Goal: Task Accomplishment & Management: Complete application form

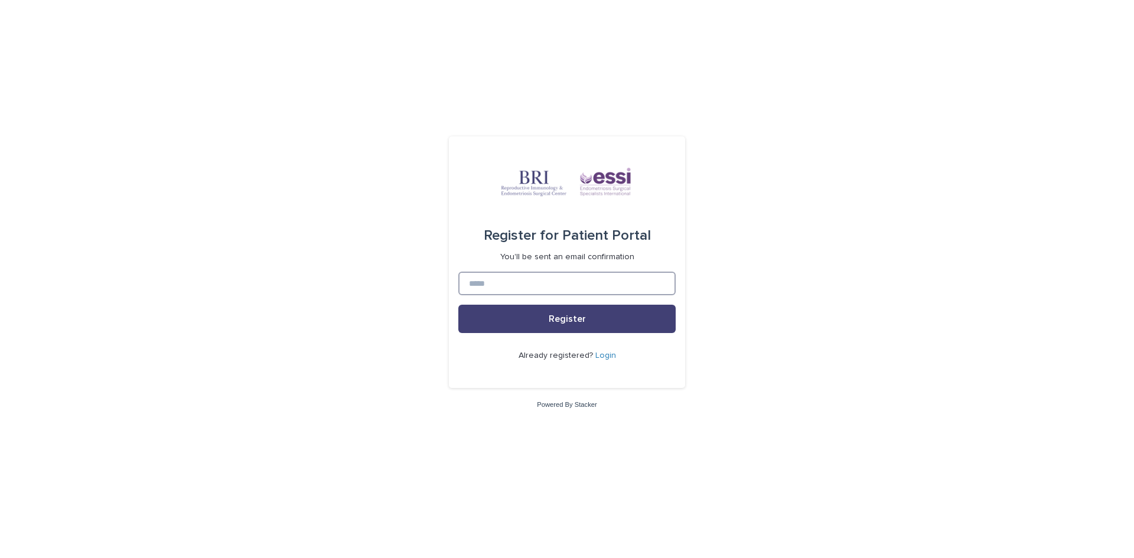
click at [546, 276] on input at bounding box center [566, 284] width 217 height 24
type input "**********"
click at [592, 324] on button "Register" at bounding box center [566, 319] width 217 height 28
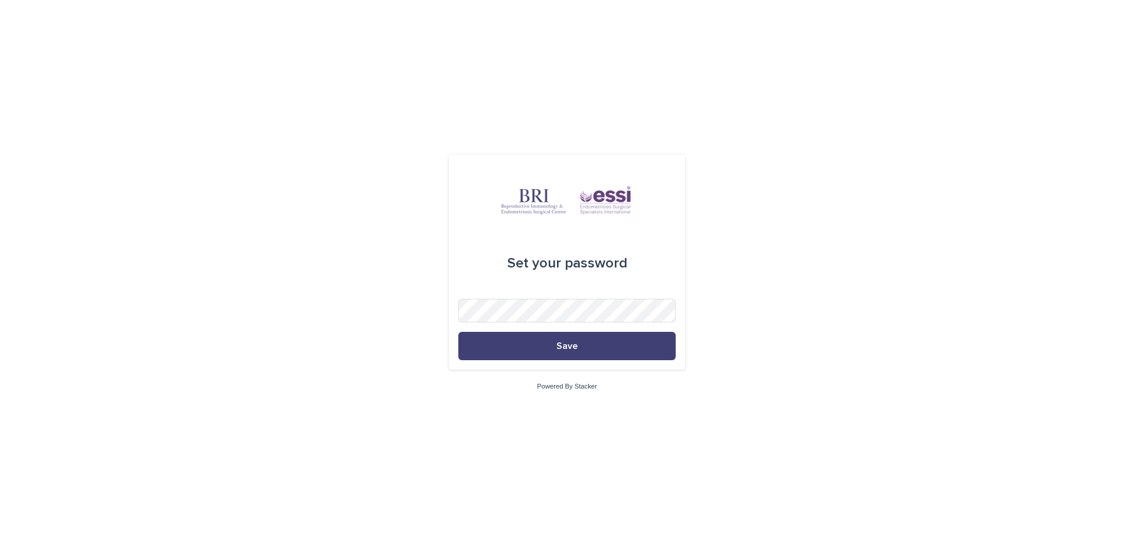
click at [458, 332] on button "Save" at bounding box center [566, 346] width 217 height 28
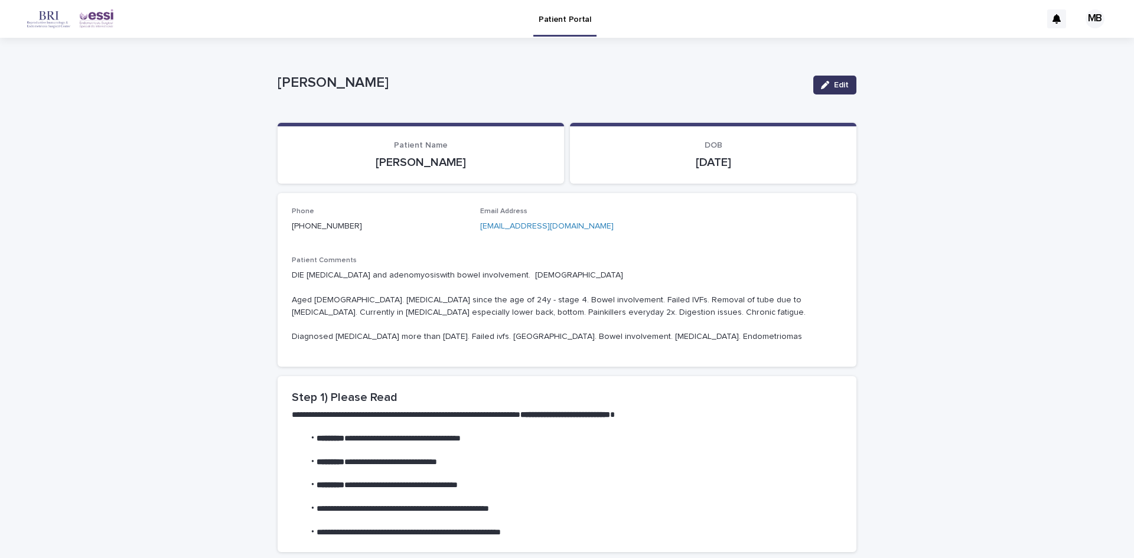
click at [824, 86] on icon "button" at bounding box center [825, 85] width 8 height 8
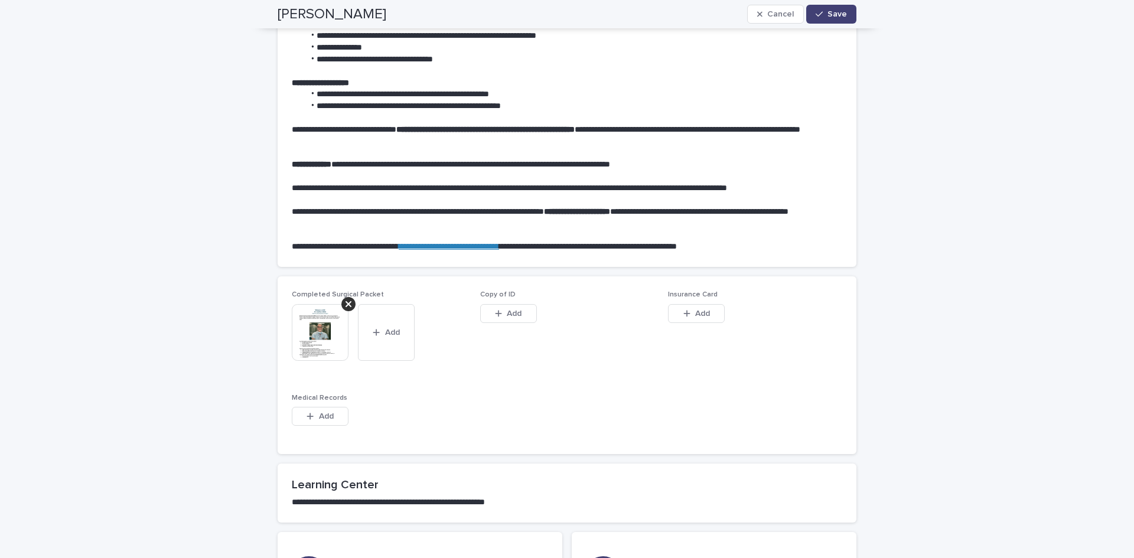
scroll to position [590, 0]
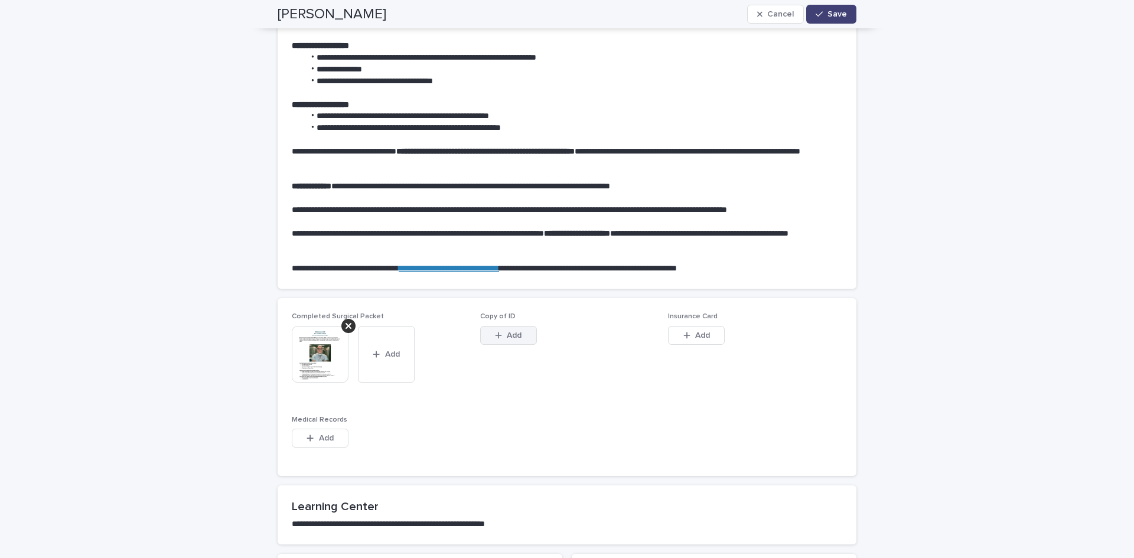
click at [507, 338] on span "Add" at bounding box center [514, 335] width 15 height 8
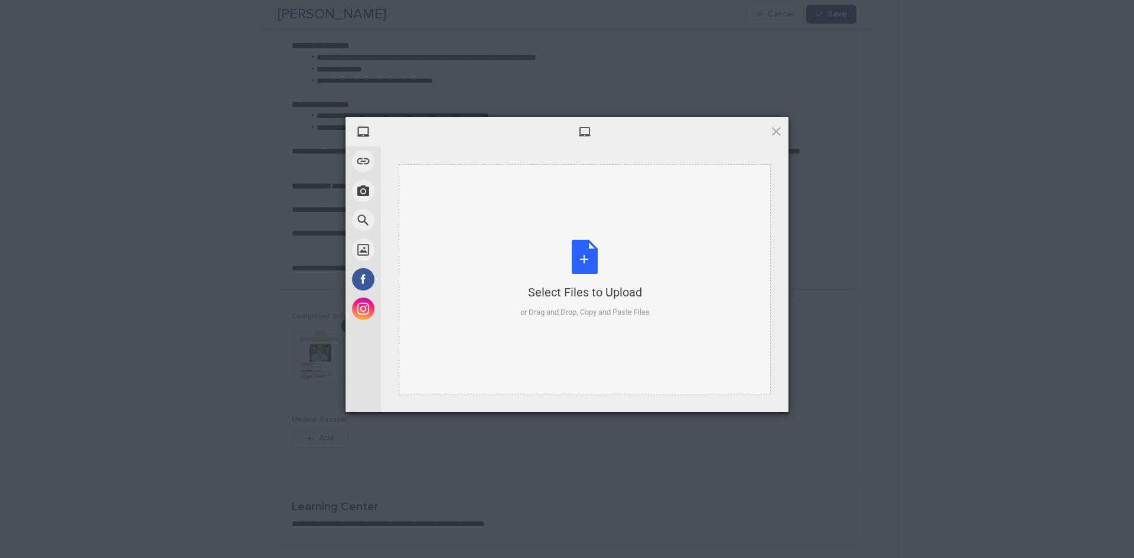
click at [551, 276] on div "Select Files to Upload or Drag and Drop, Copy and Paste Files" at bounding box center [584, 279] width 129 height 79
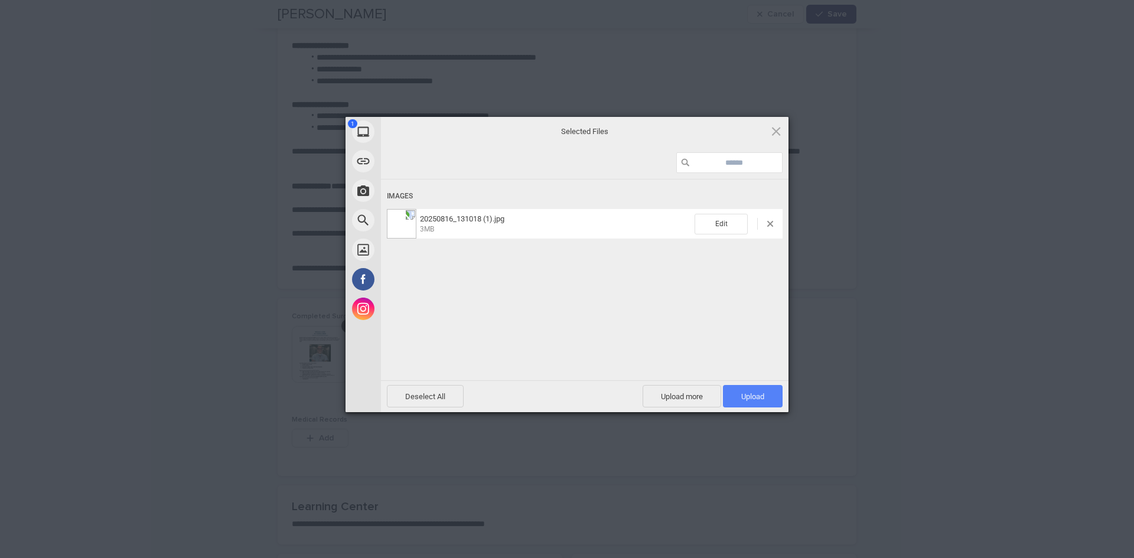
click at [755, 397] on span "Upload 1" at bounding box center [752, 396] width 23 height 9
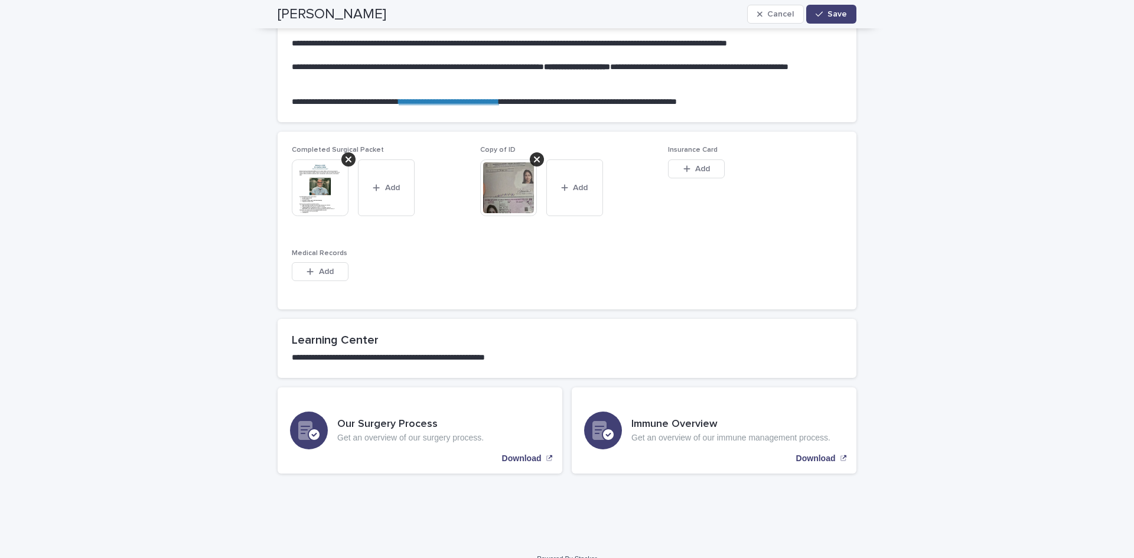
scroll to position [775, 0]
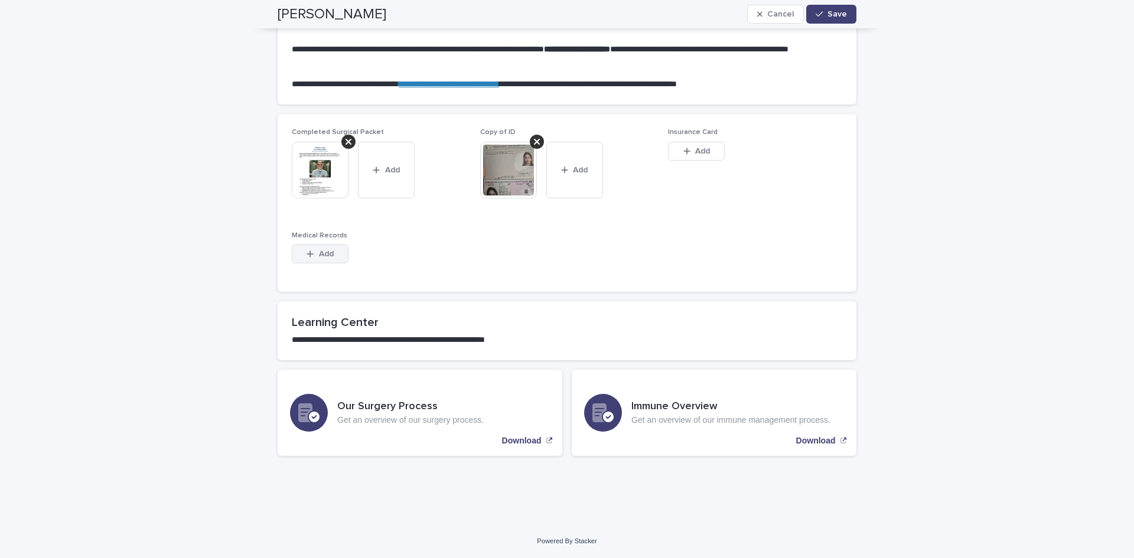
click at [313, 259] on button "Add" at bounding box center [320, 253] width 57 height 19
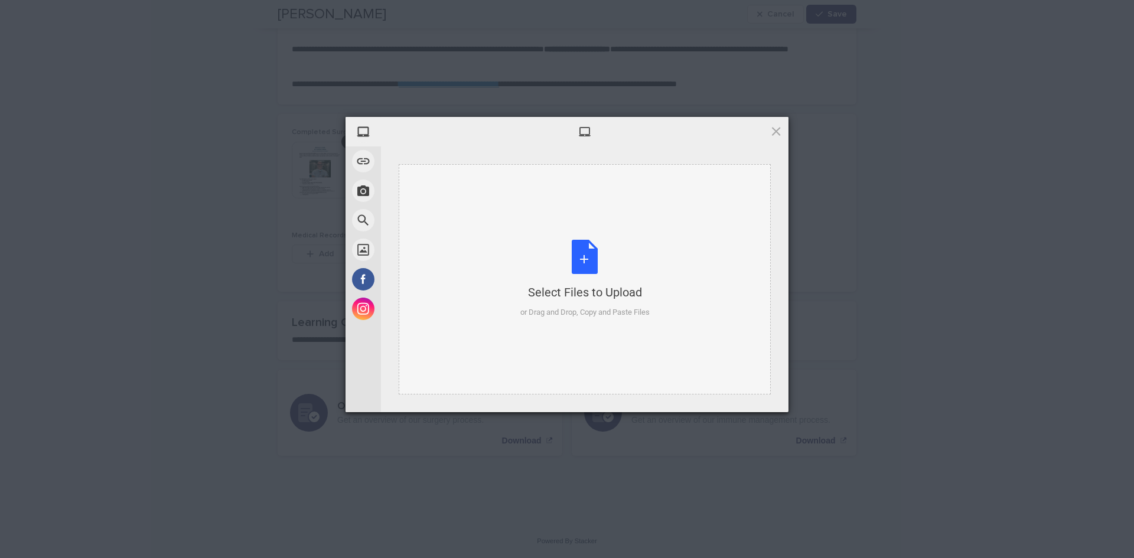
click at [595, 283] on div "Select Files to Upload or Drag and Drop, Copy and Paste Files" at bounding box center [584, 279] width 129 height 79
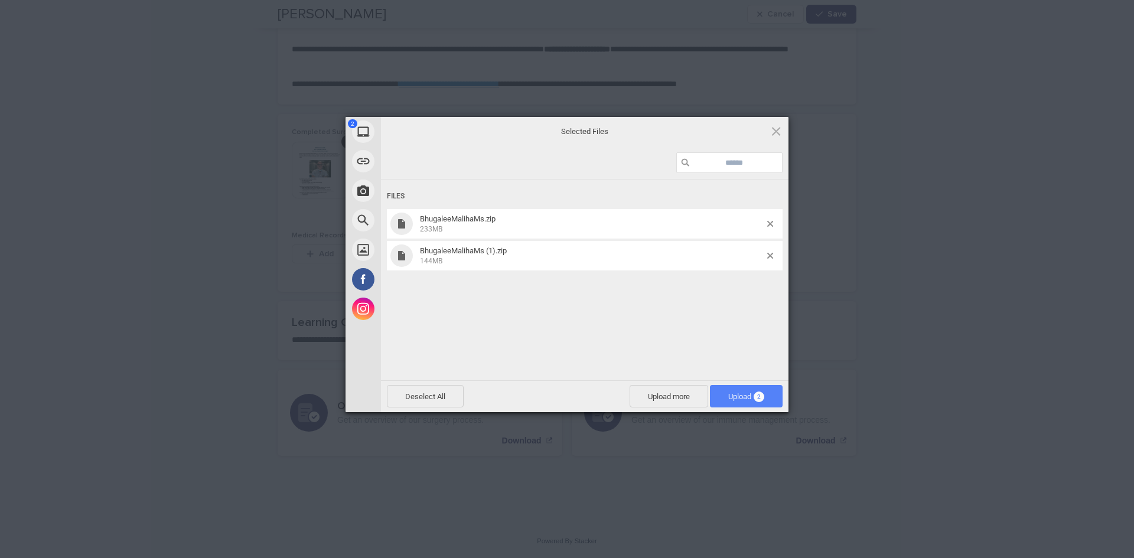
click at [735, 395] on span "Upload 2" at bounding box center [746, 396] width 36 height 9
